Goal: Information Seeking & Learning: Learn about a topic

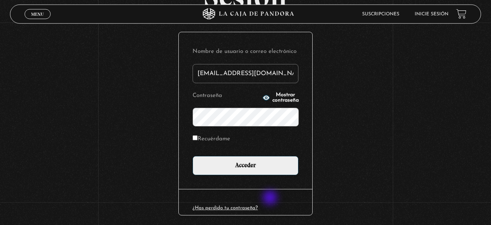
scroll to position [80, 0]
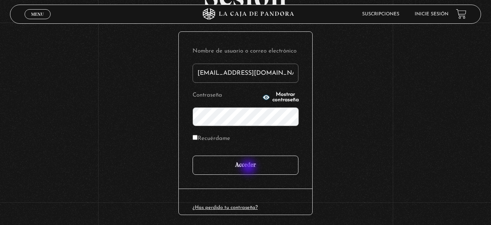
click at [250, 168] on input "Acceder" at bounding box center [246, 165] width 106 height 19
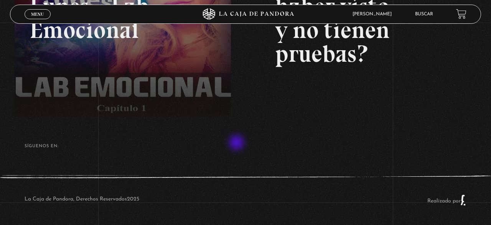
scroll to position [20, 0]
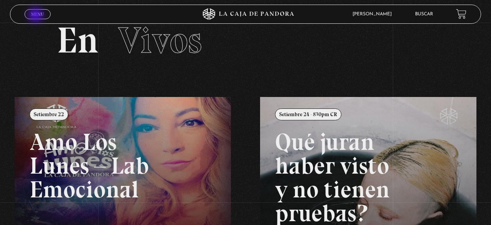
click at [36, 16] on span "Menu" at bounding box center [37, 14] width 13 height 5
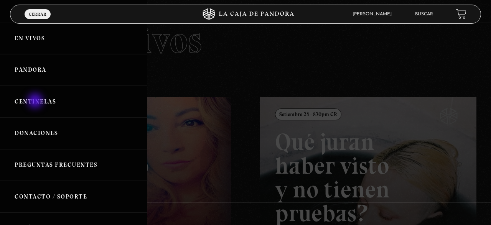
click at [36, 102] on link "Centinelas" at bounding box center [73, 102] width 147 height 32
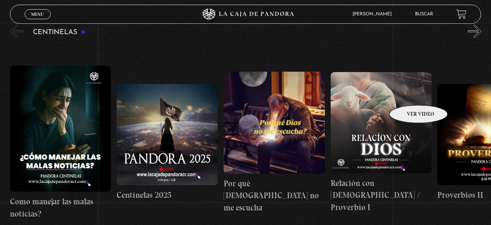
scroll to position [80, 0]
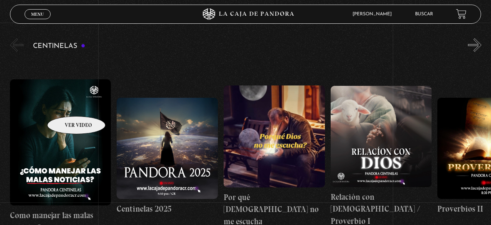
click at [66, 105] on figure at bounding box center [60, 142] width 101 height 127
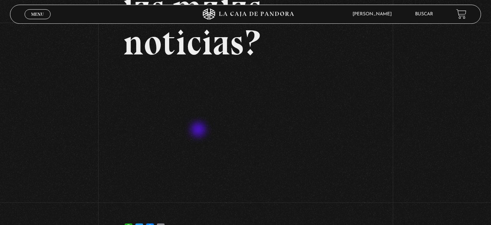
scroll to position [120, 0]
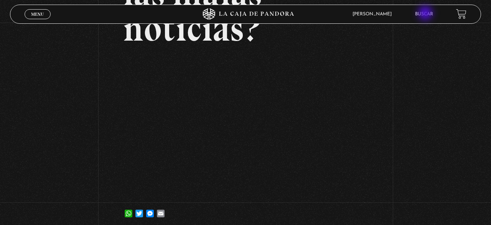
click at [427, 14] on link "Buscar" at bounding box center [424, 14] width 18 height 5
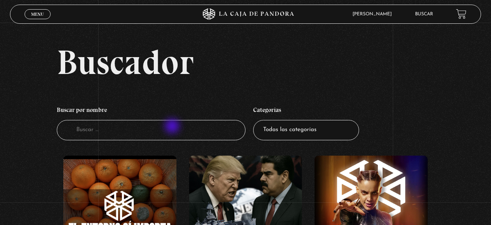
click at [173, 127] on input "Buscador" at bounding box center [151, 130] width 189 height 20
type input "don't"
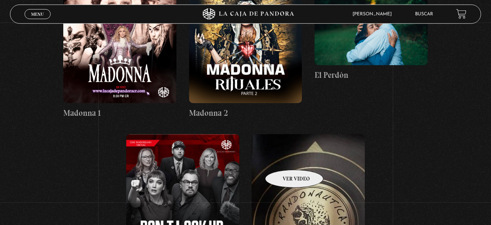
scroll to position [399, 0]
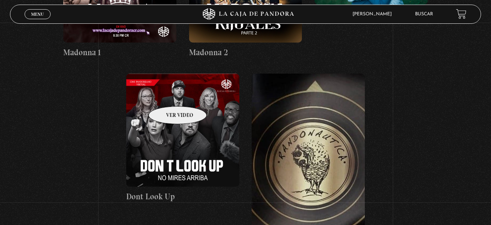
click at [168, 95] on figure at bounding box center [182, 130] width 113 height 113
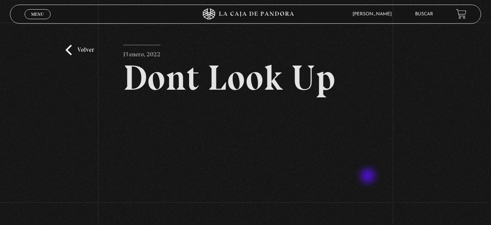
scroll to position [40, 0]
